Goal: Task Accomplishment & Management: Manage account settings

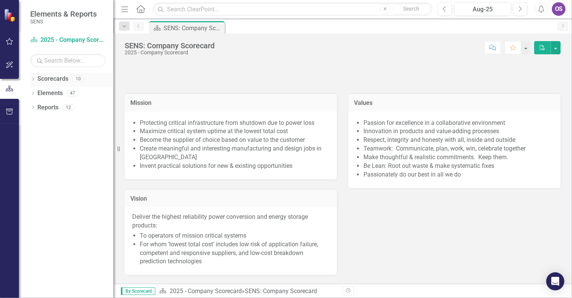
click at [33, 79] on icon "Dropdown" at bounding box center [32, 80] width 5 height 4
click at [39, 93] on icon "Dropdown" at bounding box center [37, 93] width 6 height 5
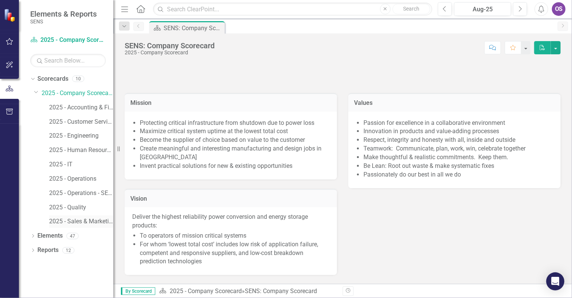
click at [88, 222] on link "2025 - Sales & Marketing" at bounding box center [81, 222] width 64 height 9
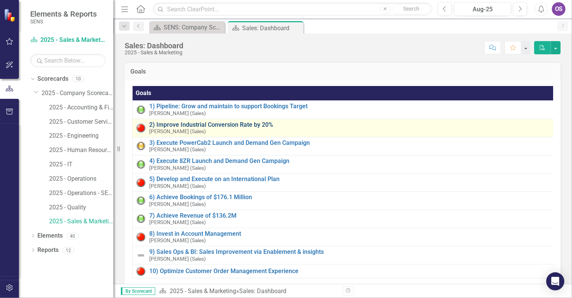
click at [165, 127] on link "2) Improve Industrial Conversion Rate by 20%" at bounding box center [351, 125] width 404 height 7
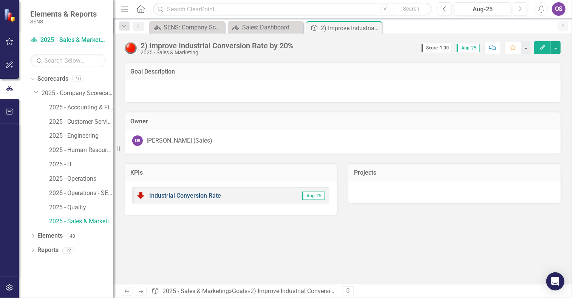
click at [207, 193] on link "Industrial Conversion Rate" at bounding box center [185, 195] width 72 height 7
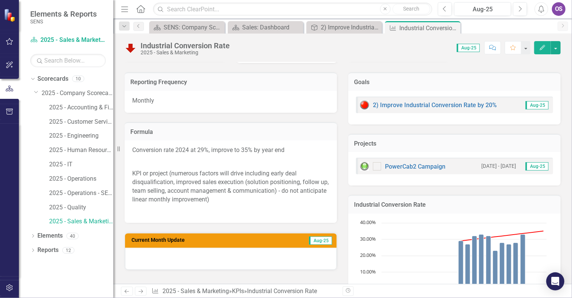
scroll to position [90, 0]
click at [139, 29] on link "Previous" at bounding box center [138, 26] width 11 height 9
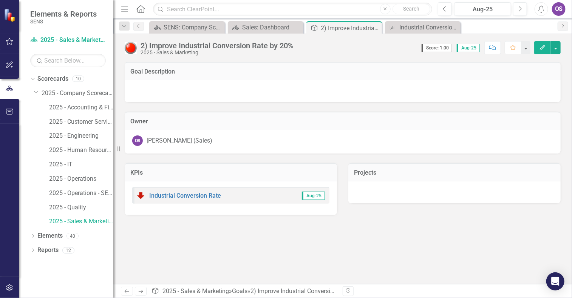
click at [138, 26] on icon at bounding box center [138, 26] width 2 height 4
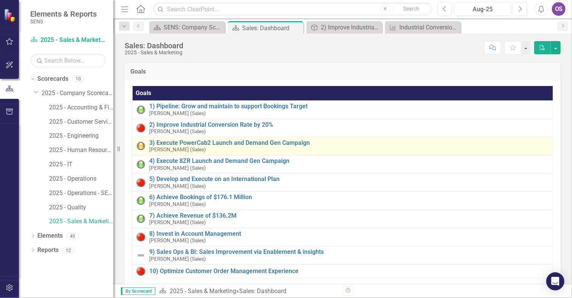
click at [201, 147] on div "3) Execute PowerCab2 Launch and Demand Gen Campaign [PERSON_NAME] (Sales)" at bounding box center [349, 146] width 400 height 13
click at [178, 142] on link "3) Execute PowerCab2 Launch and Demand Gen Campaign" at bounding box center [349, 143] width 400 height 7
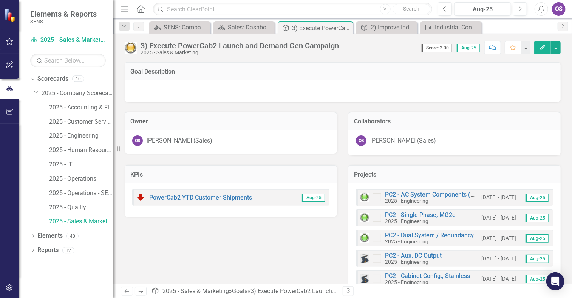
click at [139, 26] on icon "Previous" at bounding box center [139, 26] width 6 height 5
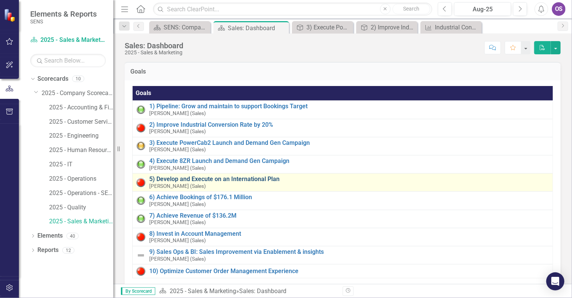
click at [173, 180] on link "5) Develop and Execute on an International Plan" at bounding box center [349, 179] width 400 height 7
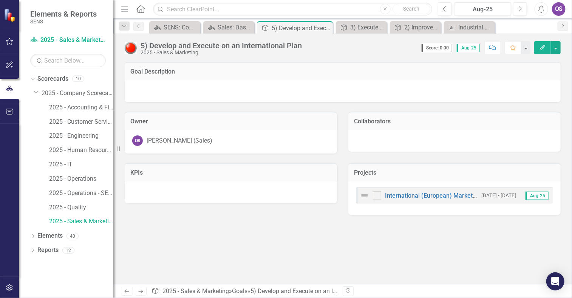
click at [138, 26] on icon "Previous" at bounding box center [139, 26] width 6 height 5
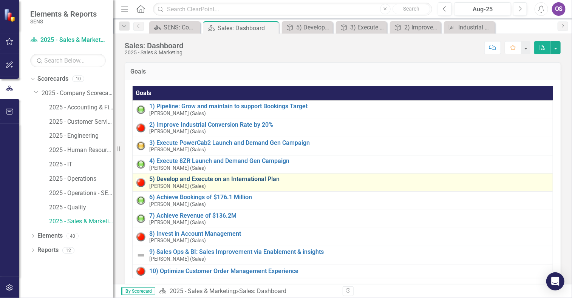
click at [218, 177] on link "5) Develop and Execute on an International Plan" at bounding box center [349, 179] width 400 height 7
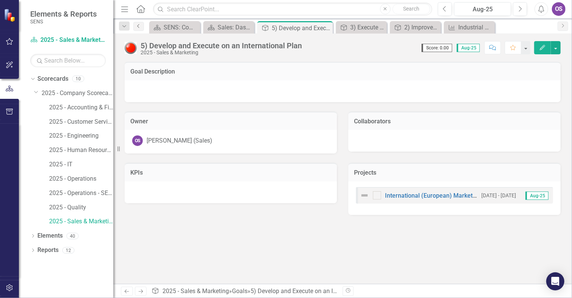
click at [137, 28] on icon "Previous" at bounding box center [139, 26] width 6 height 5
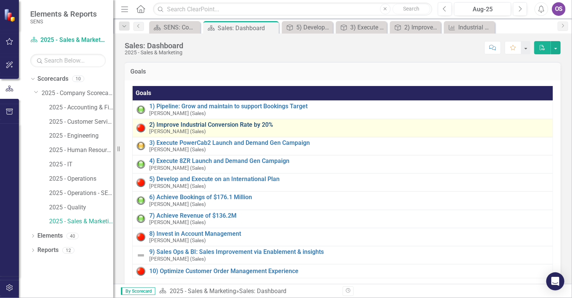
click at [239, 124] on link "2) Improve Industrial Conversion Rate by 20%" at bounding box center [349, 125] width 400 height 7
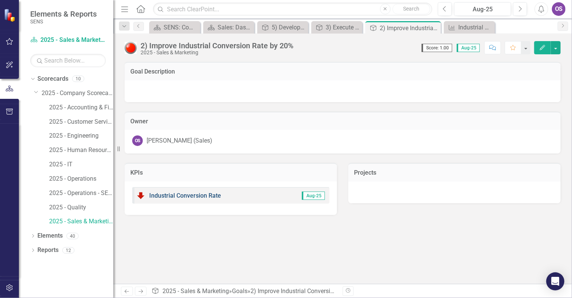
click at [200, 194] on link "Industrial Conversion Rate" at bounding box center [185, 195] width 72 height 7
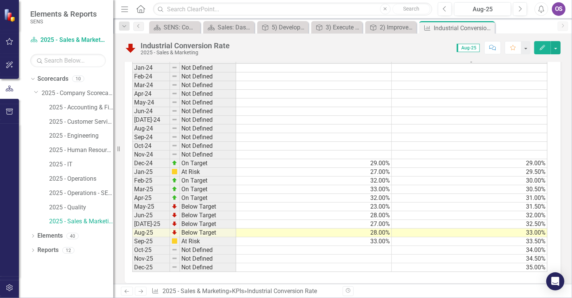
scroll to position [415, 0]
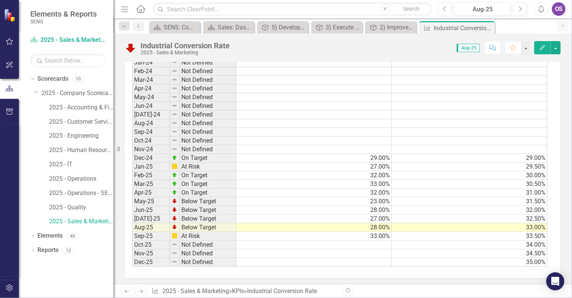
click at [392, 267] on div "Period Status Actual Target Jan-24 Not Defined Feb-24 Not Defined Mar-24 Not De…" at bounding box center [343, 161] width 436 height 235
click at [139, 28] on icon "Previous" at bounding box center [139, 26] width 6 height 5
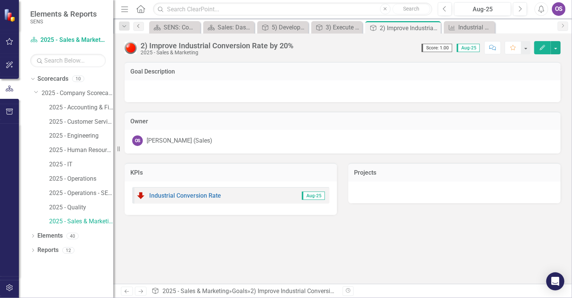
click at [139, 28] on icon "Previous" at bounding box center [139, 26] width 6 height 5
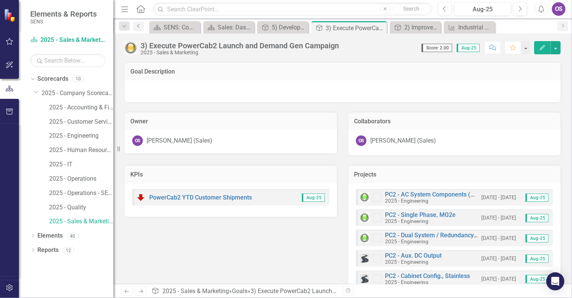
click at [137, 26] on icon "Previous" at bounding box center [139, 26] width 6 height 5
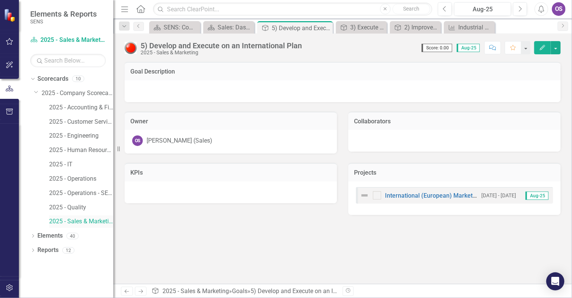
click at [88, 220] on link "2025 - Sales & Marketing" at bounding box center [81, 222] width 64 height 9
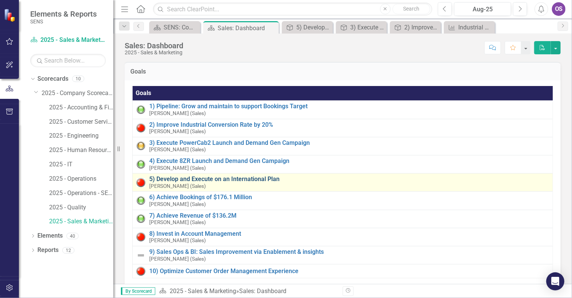
click at [194, 181] on link "5) Develop and Execute on an International Plan" at bounding box center [349, 179] width 400 height 7
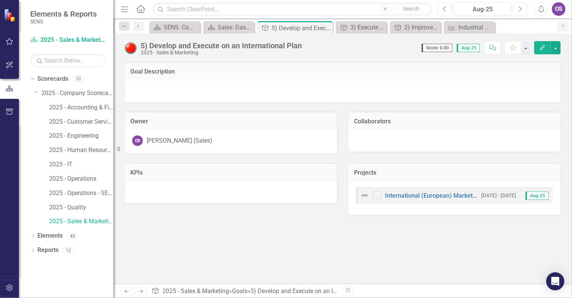
click at [405, 199] on div "International (European) Markets Development" at bounding box center [418, 195] width 117 height 9
click at [405, 198] on link "International (European) Markets Development" at bounding box center [449, 195] width 128 height 7
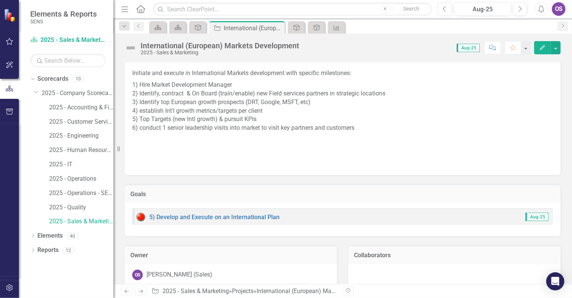
scroll to position [65, 0]
click at [132, 49] on img at bounding box center [131, 48] width 12 height 12
click at [130, 48] on img at bounding box center [131, 48] width 12 height 12
click at [133, 48] on img at bounding box center [131, 48] width 12 height 12
click at [212, 217] on link "5) Develop and Execute on an International Plan" at bounding box center [214, 218] width 130 height 7
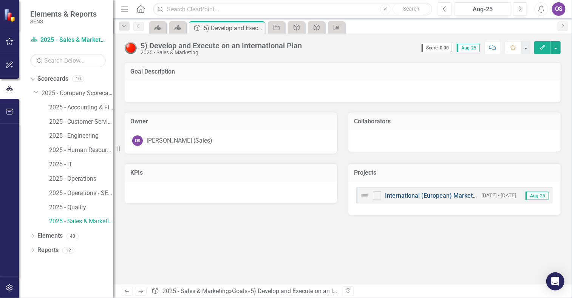
click at [406, 197] on link "International (European) Markets Development" at bounding box center [449, 195] width 128 height 7
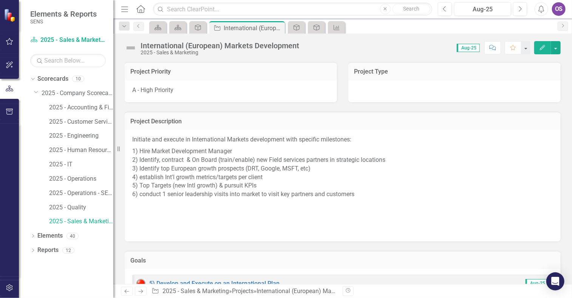
click at [132, 48] on img at bounding box center [131, 48] width 12 height 12
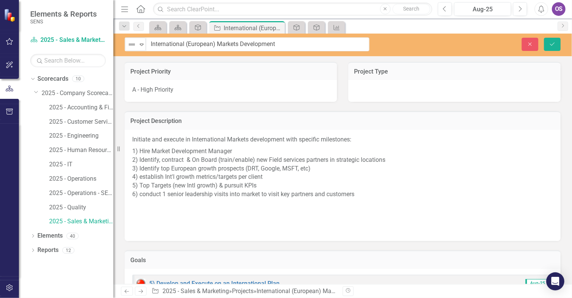
click at [132, 48] on img at bounding box center [131, 44] width 9 height 9
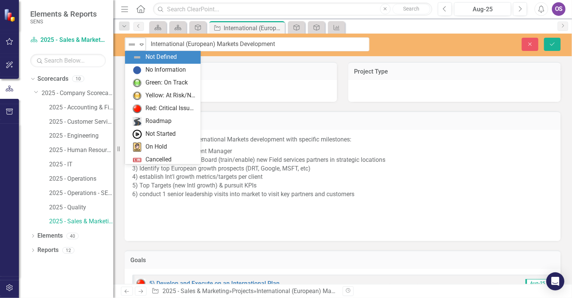
click at [143, 46] on icon "Expand" at bounding box center [142, 45] width 8 height 6
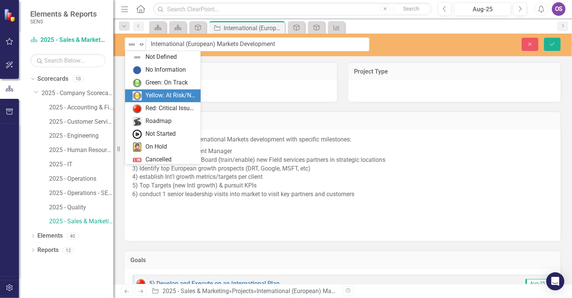
click at [147, 94] on div "Yellow: At Risk/Needs Attention" at bounding box center [170, 95] width 51 height 9
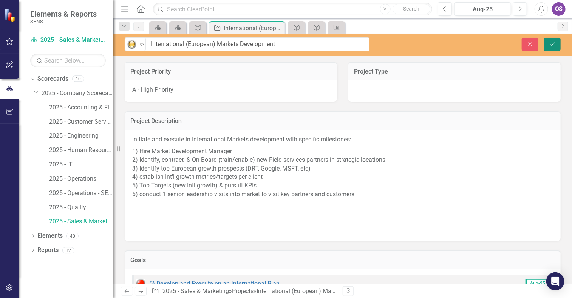
click at [557, 43] on button "Save" at bounding box center [552, 44] width 17 height 13
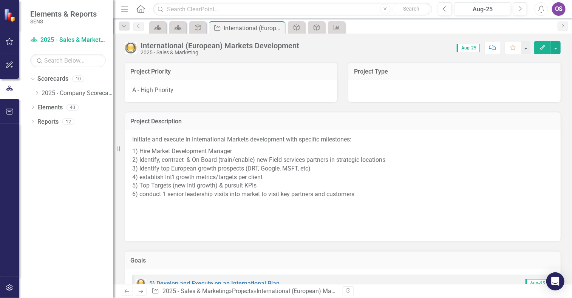
click at [138, 26] on icon at bounding box center [138, 26] width 2 height 4
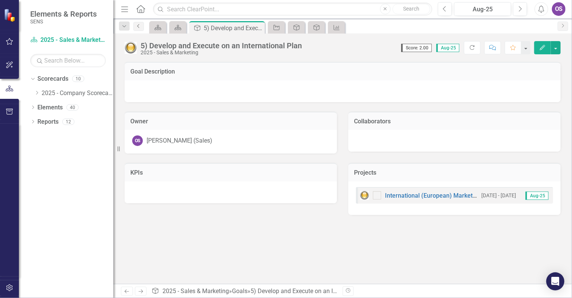
click at [138, 26] on icon at bounding box center [138, 26] width 2 height 4
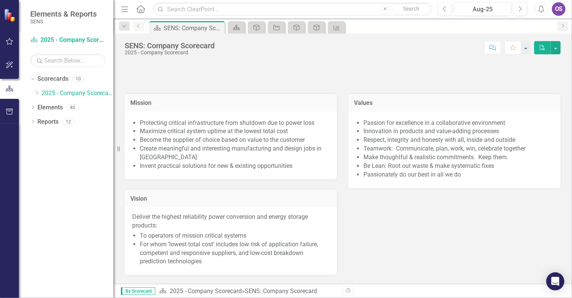
click at [138, 26] on icon at bounding box center [138, 26] width 2 height 4
click at [37, 93] on icon at bounding box center [37, 93] width 2 height 4
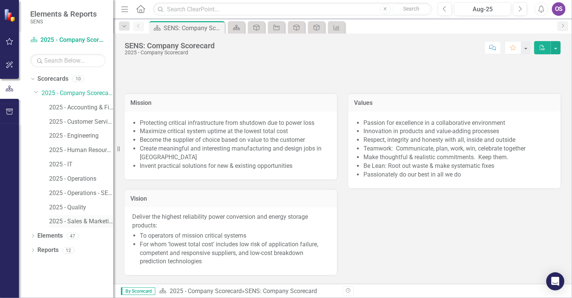
click at [101, 218] on link "2025 - Sales & Marketing" at bounding box center [81, 222] width 64 height 9
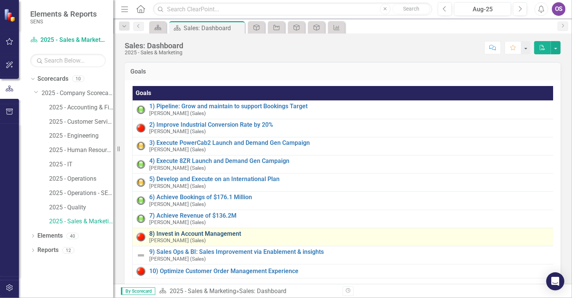
click at [174, 231] on link "8) Invest in Account Management" at bounding box center [350, 234] width 403 height 7
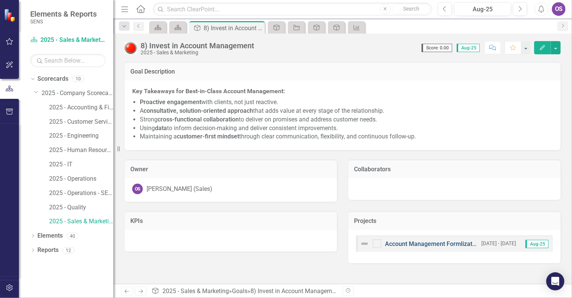
click at [412, 243] on link "Account Management Formlization" at bounding box center [433, 244] width 96 height 7
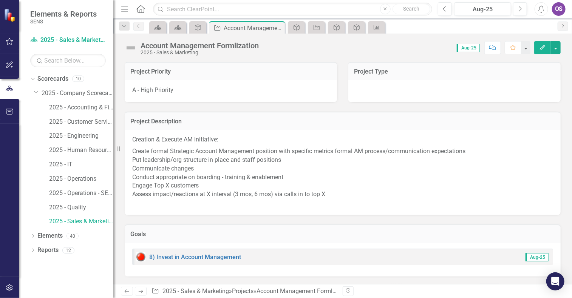
click at [130, 50] on img at bounding box center [131, 48] width 12 height 12
click at [131, 48] on img at bounding box center [131, 48] width 12 height 12
click at [133, 48] on img at bounding box center [131, 48] width 12 height 12
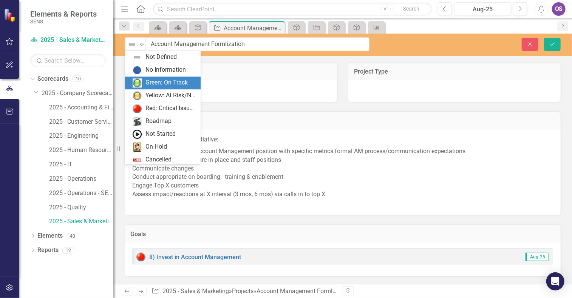
click at [157, 82] on div "Green: On Track" at bounding box center [166, 83] width 42 height 9
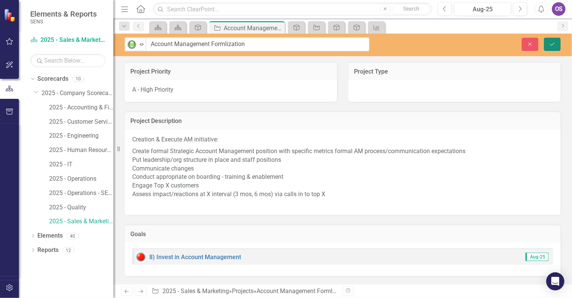
click at [550, 42] on icon "Save" at bounding box center [552, 44] width 7 height 5
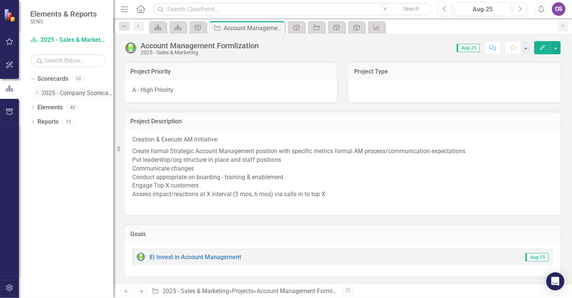
click at [38, 95] on icon "Dropdown" at bounding box center [37, 93] width 6 height 5
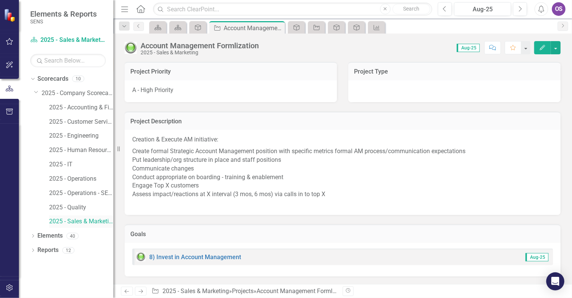
click at [89, 220] on link "2025 - Sales & Marketing" at bounding box center [81, 222] width 64 height 9
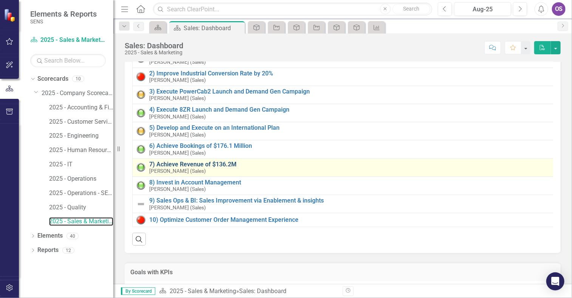
scroll to position [54, 0]
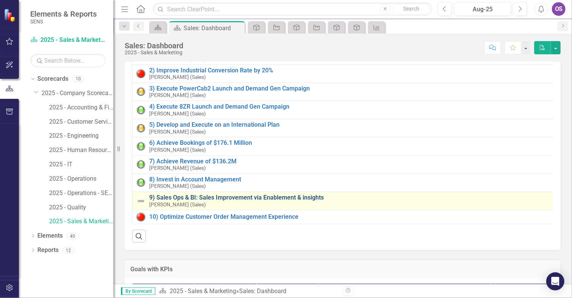
click at [188, 194] on link "9) Sales Ops & BI: Sales Improvement via Enablement & insights" at bounding box center [349, 197] width 401 height 7
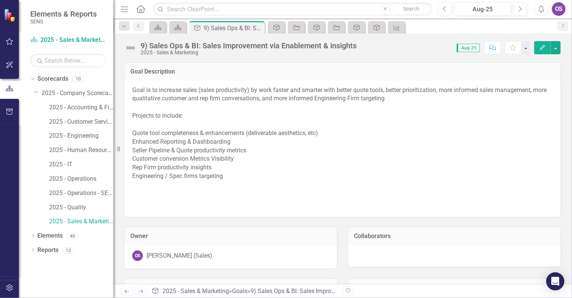
click at [132, 46] on img at bounding box center [131, 48] width 12 height 12
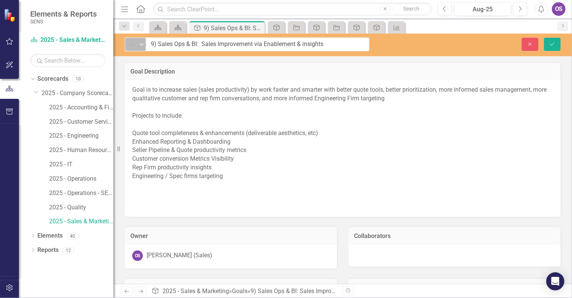
click at [143, 45] on icon "Expand" at bounding box center [142, 45] width 8 height 6
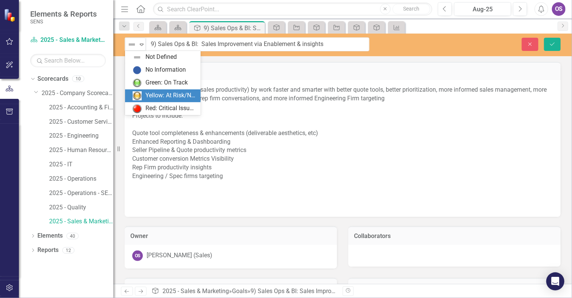
click at [151, 95] on div "Yellow: At Risk/Needs Attention" at bounding box center [170, 95] width 51 height 9
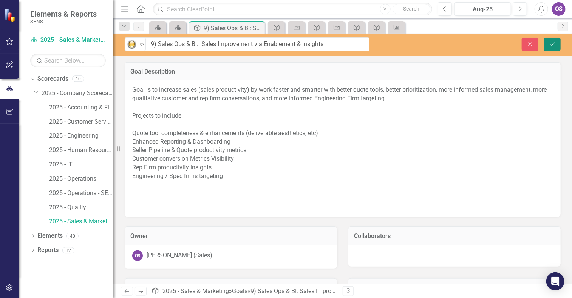
click at [557, 44] on button "Save" at bounding box center [552, 44] width 17 height 13
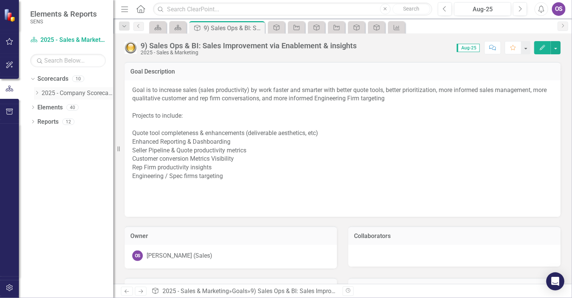
click at [40, 91] on div "Dropdown" at bounding box center [38, 93] width 8 height 6
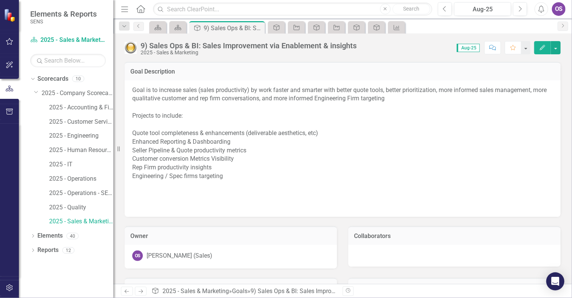
click at [116, 267] on div "Resize" at bounding box center [116, 149] width 6 height 298
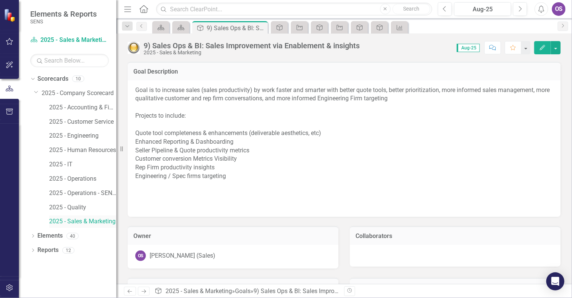
click at [82, 222] on link "2025 - Sales & Marketing" at bounding box center [82, 222] width 67 height 9
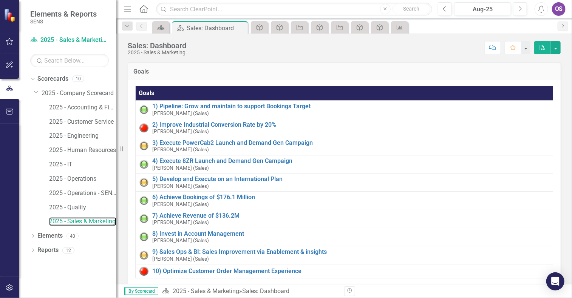
scroll to position [68, 0]
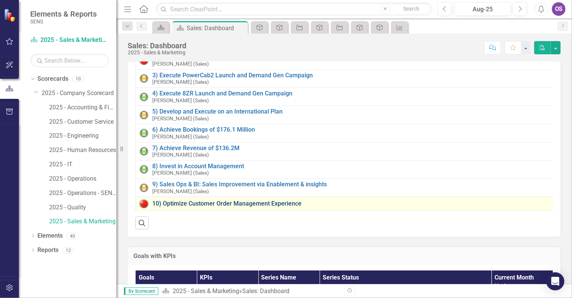
click at [198, 202] on link "10) Optimize Customer Order Management Experience" at bounding box center [352, 204] width 400 height 7
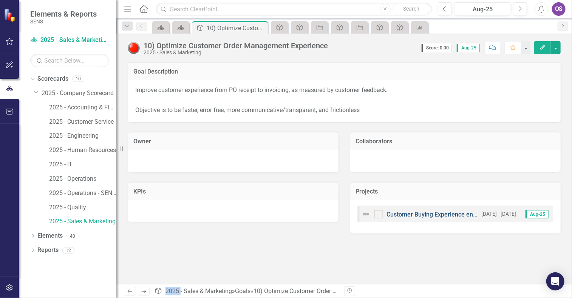
click at [437, 212] on link "Customer Buying Experience enhancement" at bounding box center [444, 214] width 117 height 7
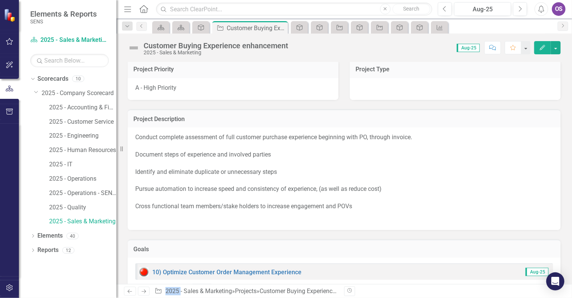
scroll to position [7, 0]
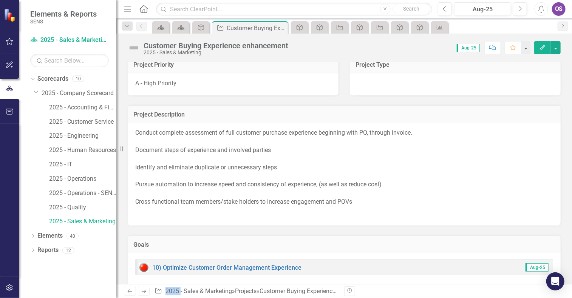
click at [134, 48] on img at bounding box center [134, 48] width 12 height 12
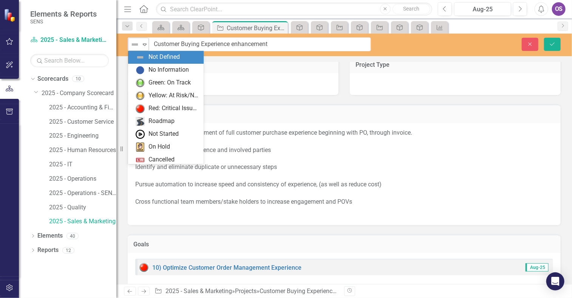
click at [143, 43] on icon "Expand" at bounding box center [145, 45] width 8 height 6
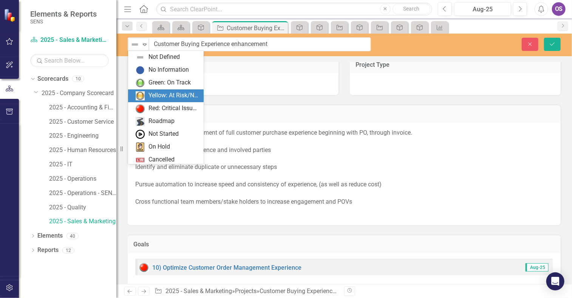
click at [162, 97] on div "Yellow: At Risk/Needs Attention" at bounding box center [173, 95] width 51 height 9
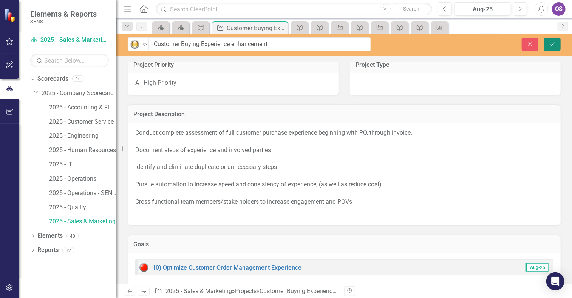
click at [554, 44] on icon "Save" at bounding box center [552, 44] width 7 height 5
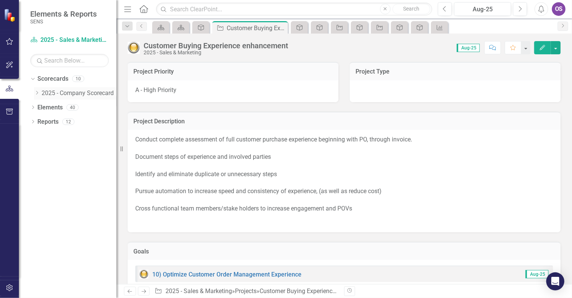
click at [39, 91] on icon "Dropdown" at bounding box center [37, 93] width 6 height 5
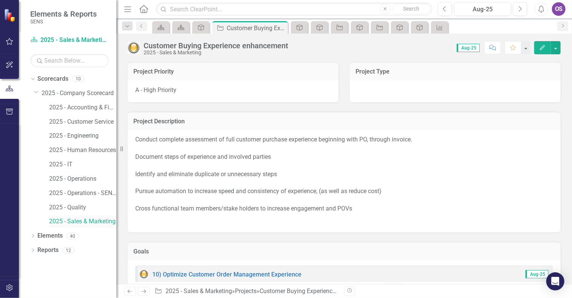
click at [80, 221] on link "2025 - Sales & Marketing" at bounding box center [82, 222] width 67 height 9
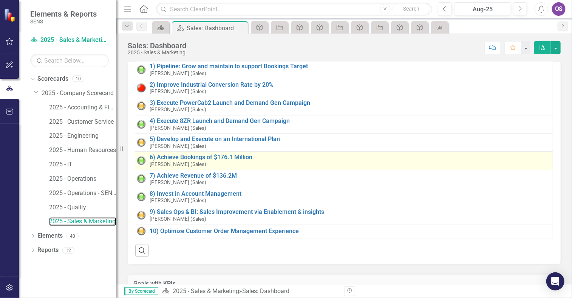
scroll to position [40, 0]
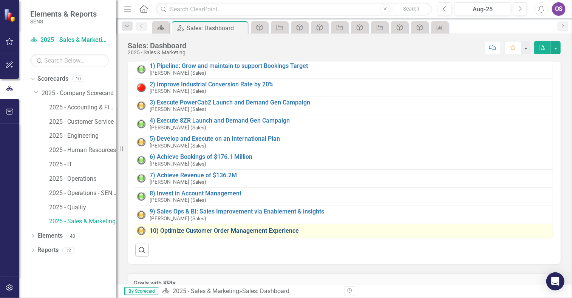
click at [272, 229] on link "10) Optimize Customer Order Management Experience" at bounding box center [349, 231] width 399 height 7
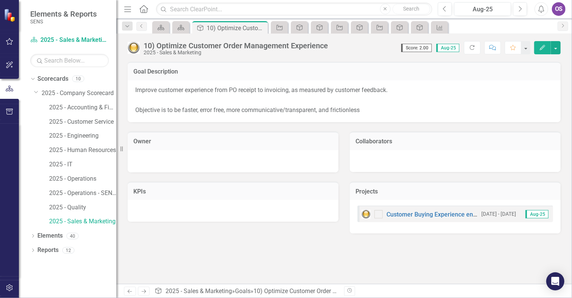
click at [372, 144] on h3 "Collaborators" at bounding box center [454, 141] width 199 height 7
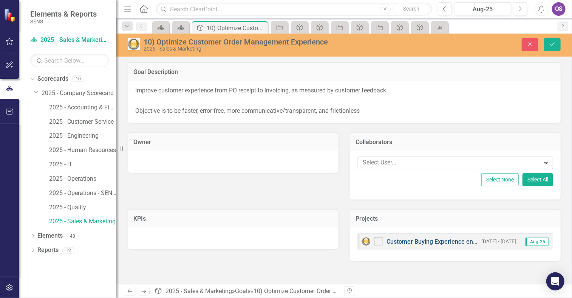
click at [449, 239] on link "Customer Buying Experience enhancement" at bounding box center [444, 241] width 117 height 7
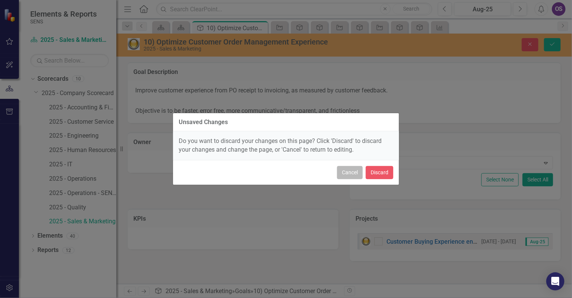
click at [349, 176] on button "Cancel" at bounding box center [350, 172] width 26 height 13
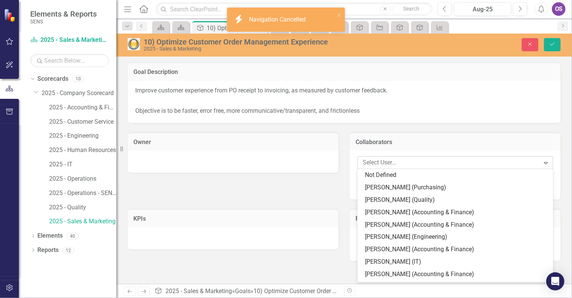
click at [548, 162] on icon "Expand" at bounding box center [546, 163] width 8 height 6
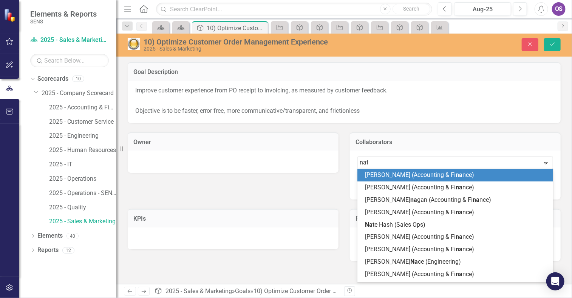
type input "nate"
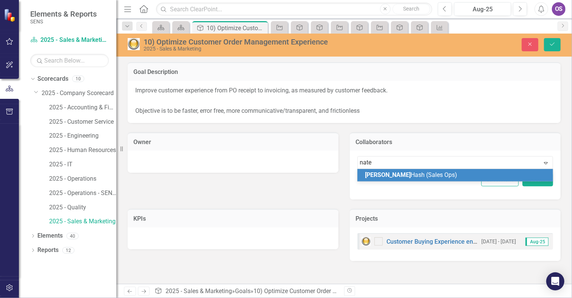
click at [380, 176] on span "[PERSON_NAME] (Sales Ops)" at bounding box center [411, 174] width 92 height 7
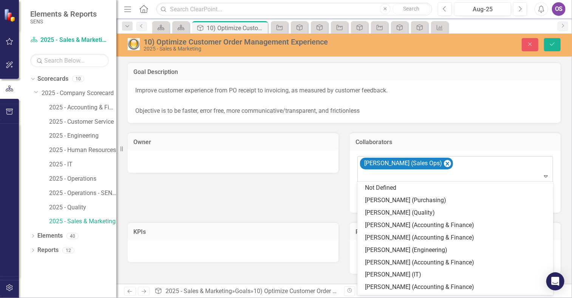
click at [547, 177] on icon "Expand" at bounding box center [546, 176] width 8 height 6
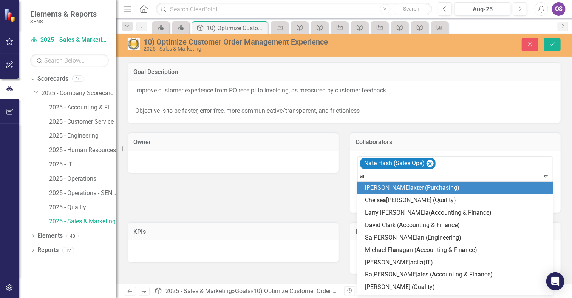
type input "and"
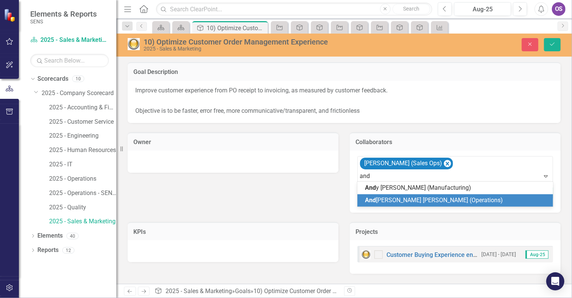
click at [475, 196] on div "And [PERSON_NAME] [PERSON_NAME] (Operations)" at bounding box center [457, 200] width 184 height 9
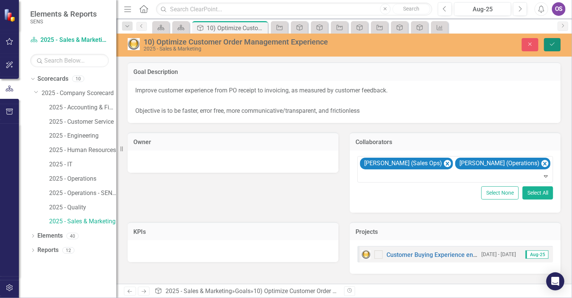
click at [553, 40] on button "Save" at bounding box center [552, 44] width 17 height 13
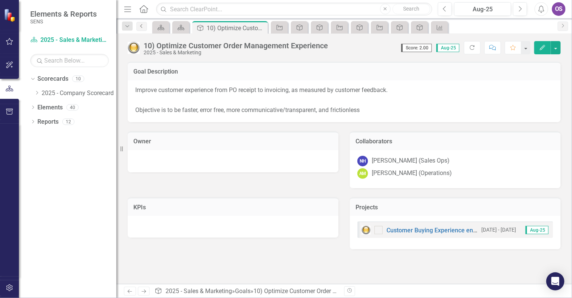
click at [141, 26] on icon at bounding box center [141, 26] width 2 height 4
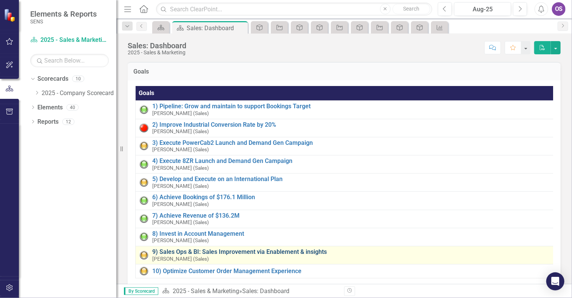
click at [220, 253] on link "9) Sales Ops & BI: Sales Improvement via Enablement & insights" at bounding box center [351, 252] width 399 height 7
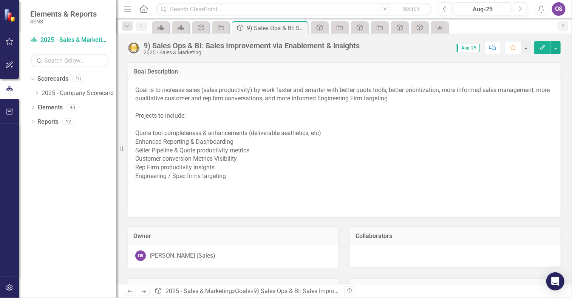
click at [393, 238] on h3 "Collaborators" at bounding box center [454, 236] width 199 height 7
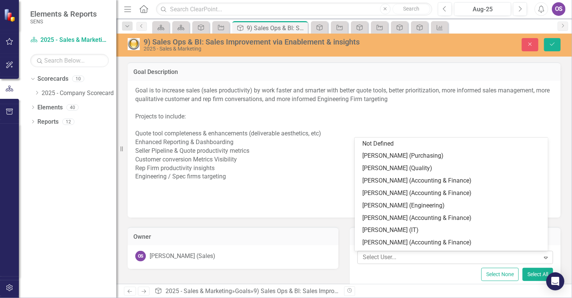
click at [544, 260] on icon "Expand" at bounding box center [546, 258] width 8 height 6
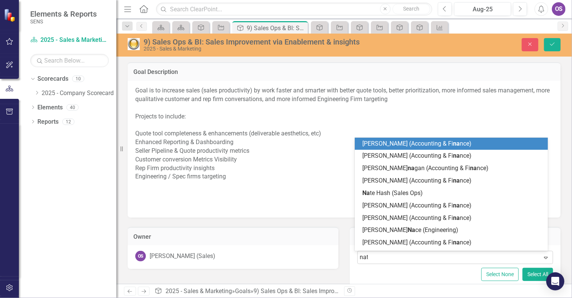
type input "nate"
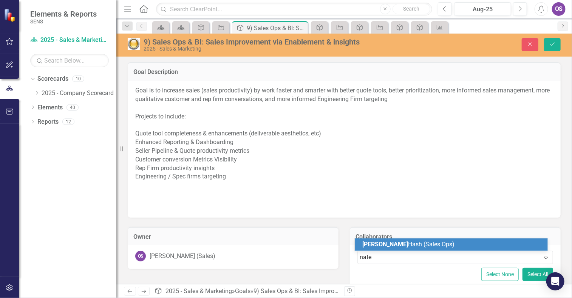
click at [419, 244] on span "[PERSON_NAME] (Sales Ops)" at bounding box center [408, 244] width 92 height 7
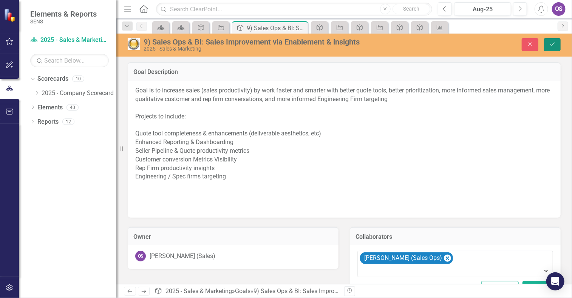
click at [550, 41] on button "Save" at bounding box center [552, 44] width 17 height 13
